Goal: Transaction & Acquisition: Purchase product/service

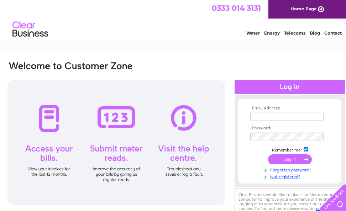
type input "claudejbailey@gmail.com"
click at [286, 158] on input "submit" at bounding box center [290, 159] width 44 height 10
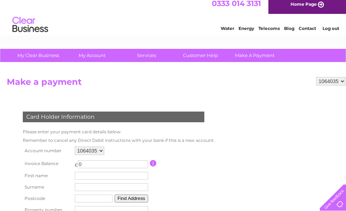
scroll to position [8, 0]
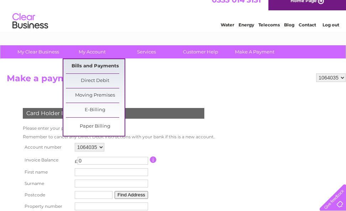
click at [90, 63] on link "Bills and Payments" at bounding box center [95, 66] width 59 height 14
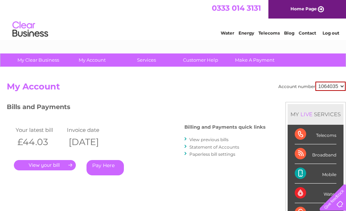
click at [111, 164] on link "Pay Here" at bounding box center [104, 167] width 37 height 15
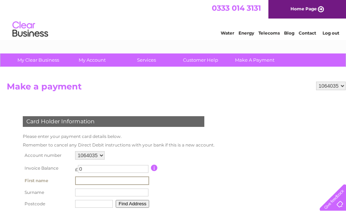
click at [85, 179] on input "text" at bounding box center [112, 180] width 74 height 9
type input "steven"
type input "bailey"
type input "EX6 7QU"
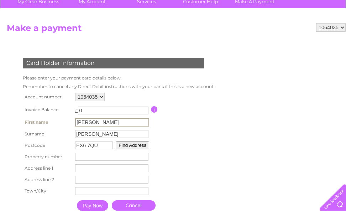
scroll to position [60, 0]
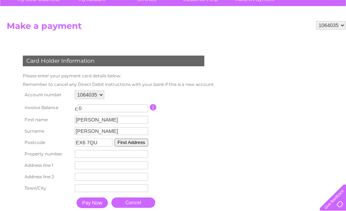
click at [133, 142] on button "Find Address" at bounding box center [131, 142] width 33 height 8
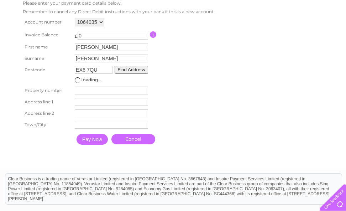
scroll to position [132, 0]
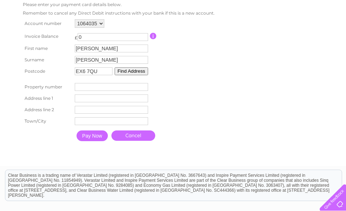
click at [82, 87] on input "number" at bounding box center [111, 87] width 73 height 8
click at [144, 89] on input "-1" at bounding box center [111, 87] width 73 height 8
type input "0"
click at [144, 85] on input "0" at bounding box center [111, 87] width 73 height 8
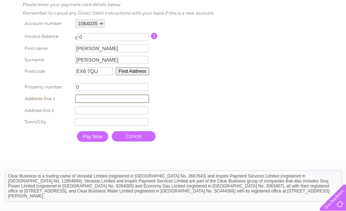
click at [79, 99] on input "text" at bounding box center [112, 98] width 74 height 9
type input "[PERSON_NAME] Cottage"
type input "Higher Ashton"
type input "[GEOGRAPHIC_DATA]"
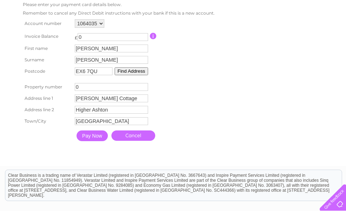
click at [89, 136] on input "Pay Now" at bounding box center [91, 135] width 31 height 11
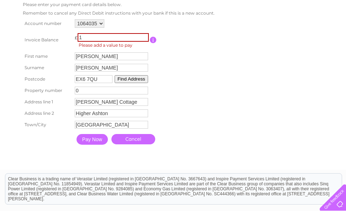
click at [144, 35] on input "1" at bounding box center [113, 37] width 71 height 9
click at [144, 35] on input "2" at bounding box center [113, 37] width 71 height 9
click at [144, 35] on input "3" at bounding box center [113, 37] width 71 height 9
click at [144, 35] on input "4" at bounding box center [113, 37] width 71 height 9
click at [144, 35] on input "5" at bounding box center [113, 37] width 71 height 9
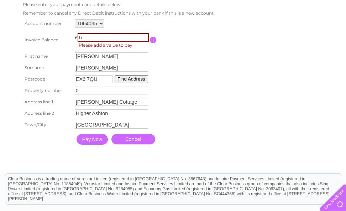
click at [144, 35] on input "6" at bounding box center [113, 37] width 71 height 9
click at [144, 35] on input "7" at bounding box center [113, 37] width 71 height 9
click at [144, 35] on input "8" at bounding box center [113, 37] width 71 height 9
click at [144, 35] on input "9" at bounding box center [113, 37] width 71 height 9
click at [144, 35] on input "10" at bounding box center [113, 37] width 71 height 9
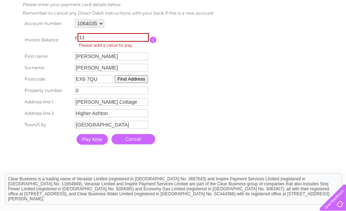
click at [144, 35] on input "11" at bounding box center [113, 37] width 71 height 9
click at [144, 35] on input "12" at bounding box center [113, 37] width 71 height 9
click at [144, 35] on input "13" at bounding box center [113, 37] width 71 height 9
click at [144, 35] on input "14" at bounding box center [113, 37] width 71 height 9
click at [144, 35] on input "15" at bounding box center [113, 37] width 71 height 9
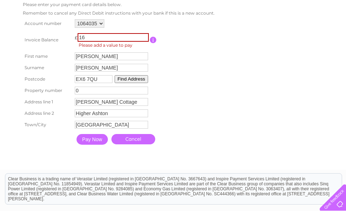
click at [144, 35] on input "16" at bounding box center [113, 37] width 71 height 9
click at [144, 35] on input "17" at bounding box center [113, 37] width 71 height 9
click at [144, 35] on input "18" at bounding box center [113, 37] width 71 height 9
click at [144, 35] on input "19" at bounding box center [113, 37] width 71 height 9
click at [144, 35] on input "20" at bounding box center [113, 37] width 71 height 9
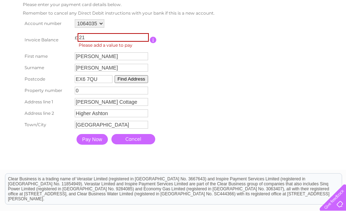
click at [144, 35] on input "21" at bounding box center [113, 37] width 71 height 9
click at [144, 35] on input "22" at bounding box center [113, 37] width 71 height 9
click at [144, 35] on input "53" at bounding box center [113, 37] width 71 height 9
click at [144, 35] on input "65" at bounding box center [113, 37] width 71 height 9
click at [144, 38] on input "51" at bounding box center [113, 37] width 71 height 9
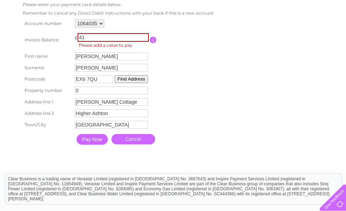
click at [144, 38] on input "41" at bounding box center [113, 37] width 71 height 9
click at [144, 35] on input "42" at bounding box center [113, 37] width 71 height 9
click at [143, 35] on input "43" at bounding box center [113, 37] width 71 height 9
type input "44"
click at [143, 35] on input "44" at bounding box center [113, 37] width 71 height 9
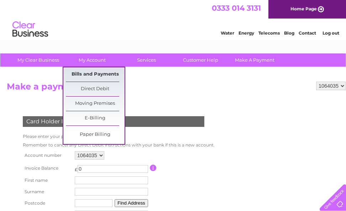
click at [91, 72] on link "Bills and Payments" at bounding box center [95, 74] width 59 height 14
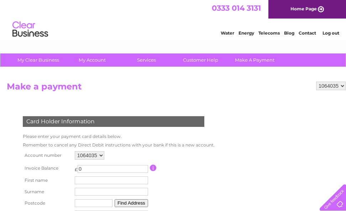
click at [86, 170] on input "0" at bounding box center [113, 169] width 70 height 8
type input "44.03"
click at [90, 180] on input "text" at bounding box center [111, 180] width 73 height 8
type input "[PERSON_NAME]"
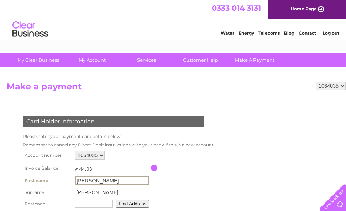
type input "EX6 7QU"
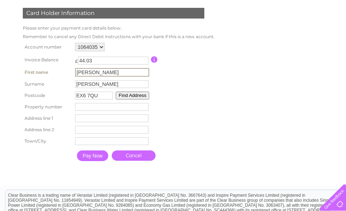
scroll to position [107, 0]
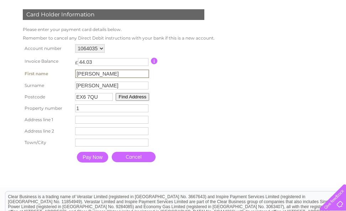
click at [144, 107] on input "1" at bounding box center [111, 108] width 73 height 8
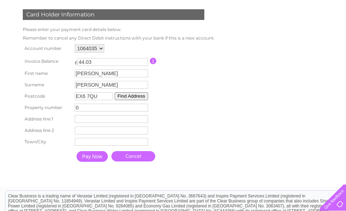
type input "0"
click at [144, 109] on input "0" at bounding box center [111, 108] width 73 height 8
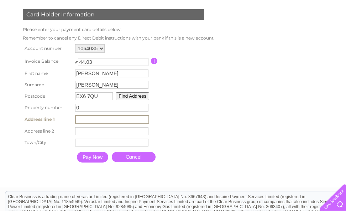
click at [79, 117] on input "text" at bounding box center [112, 119] width 74 height 9
type input "[PERSON_NAME] Cottage"
type input "Higher Ashton"
type input "[GEOGRAPHIC_DATA]"
click at [90, 154] on input "Pay Now" at bounding box center [92, 157] width 31 height 11
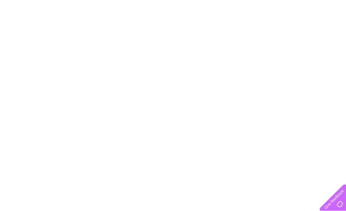
scroll to position [174, 0]
